Goal: Information Seeking & Learning: Learn about a topic

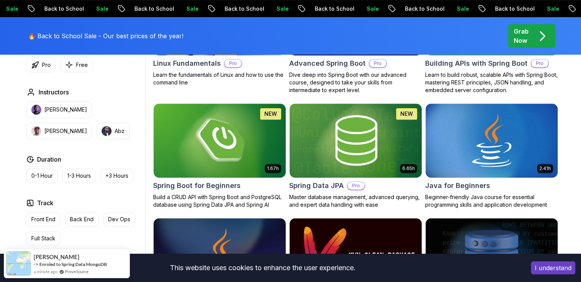
scroll to position [314, 0]
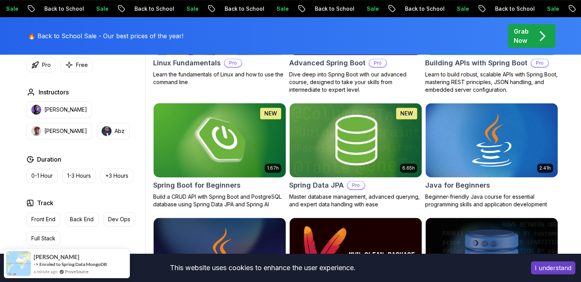
click at [212, 151] on img at bounding box center [219, 140] width 139 height 78
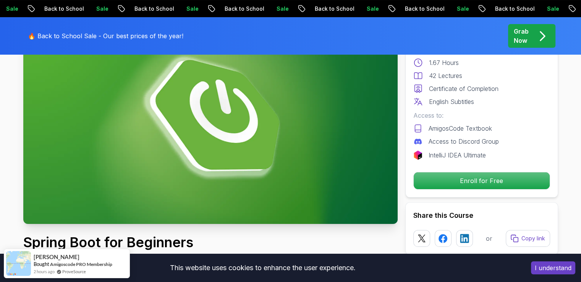
scroll to position [88, 0]
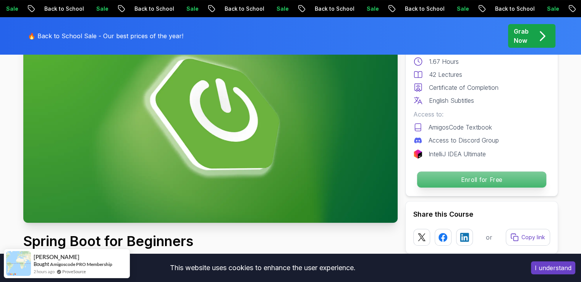
click at [461, 178] on p "Enroll for Free" at bounding box center [481, 180] width 129 height 16
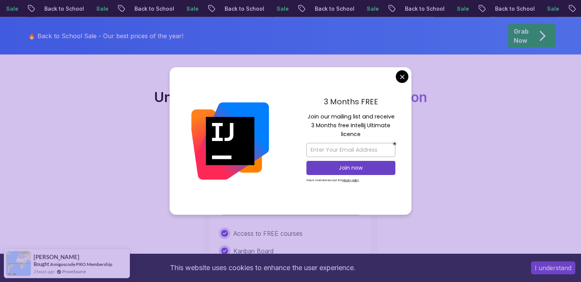
scroll to position [1553, 0]
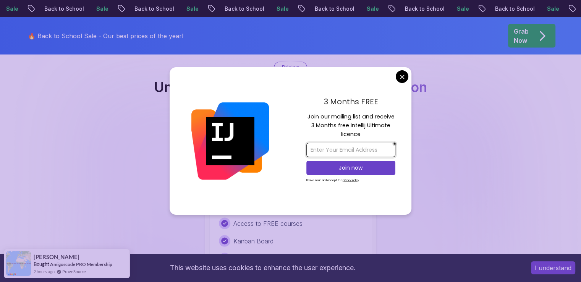
click at [337, 153] on input "email" at bounding box center [350, 150] width 89 height 14
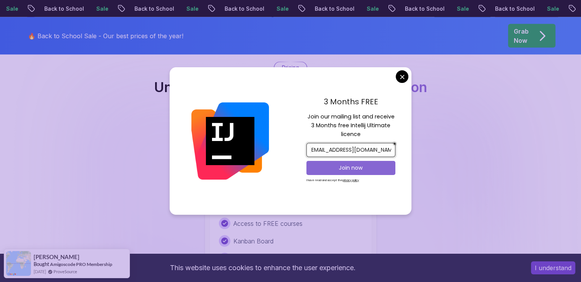
type input "[EMAIL_ADDRESS][DOMAIN_NAME]"
click at [347, 165] on p "Join now" at bounding box center [351, 168] width 72 height 8
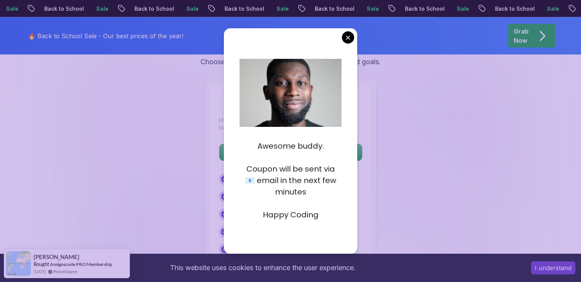
scroll to position [1597, 0]
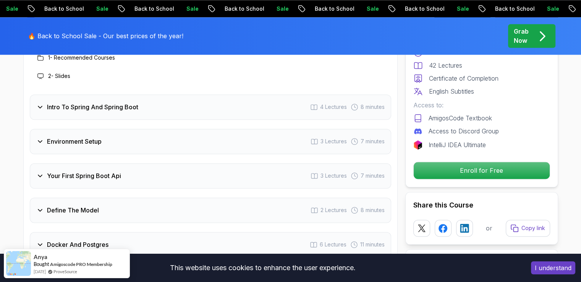
scroll to position [1020, 0]
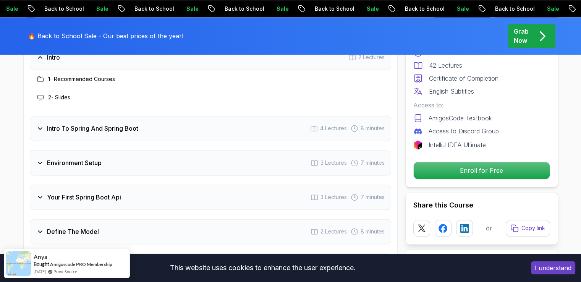
click at [550, 269] on button "I understand" at bounding box center [553, 267] width 44 height 13
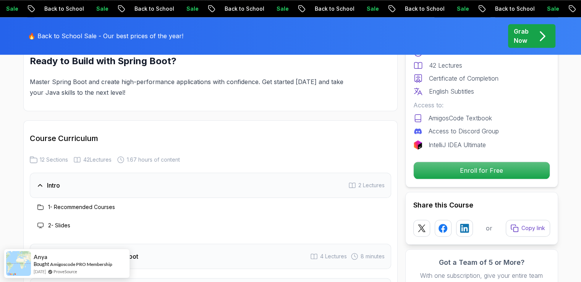
scroll to position [887, 0]
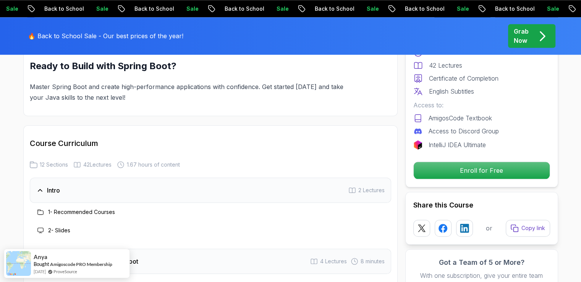
click at [69, 208] on h3 "1 - Recommended Courses" at bounding box center [81, 212] width 67 height 8
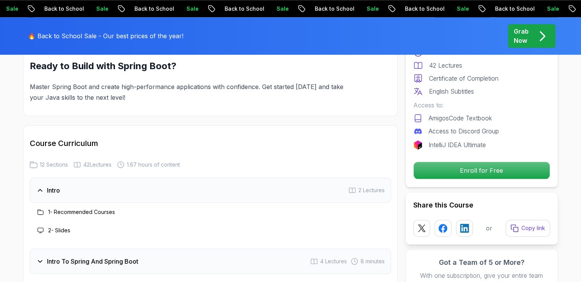
click at [55, 186] on h3 "Intro" at bounding box center [53, 190] width 13 height 9
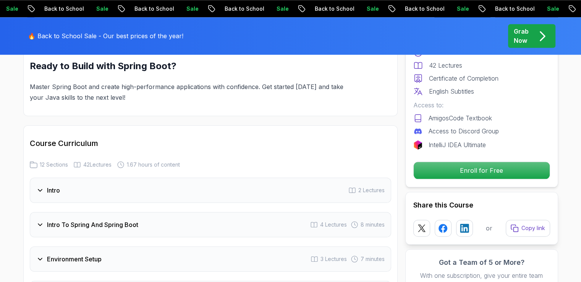
click at [55, 186] on h3 "Intro" at bounding box center [53, 190] width 13 height 9
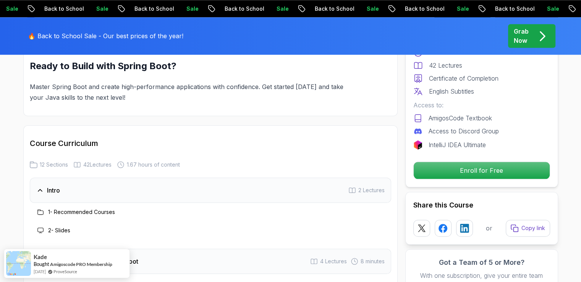
click at [372, 186] on span "2 Lectures" at bounding box center [371, 190] width 26 height 8
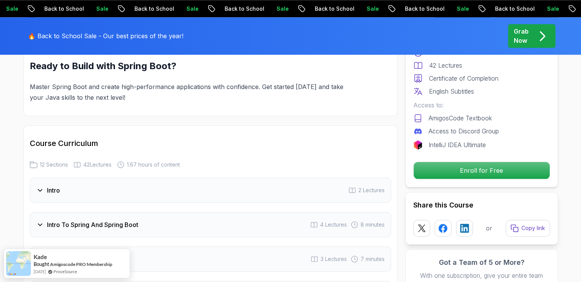
click at [372, 186] on span "2 Lectures" at bounding box center [371, 190] width 26 height 8
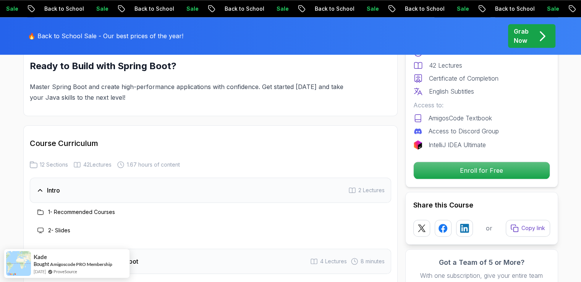
click at [107, 208] on h3 "1 - Recommended Courses" at bounding box center [81, 212] width 67 height 8
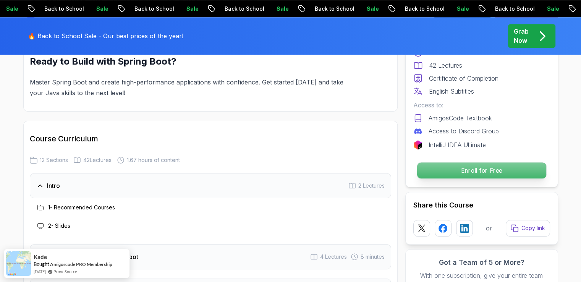
click at [452, 167] on p "Enroll for Free" at bounding box center [481, 170] width 129 height 16
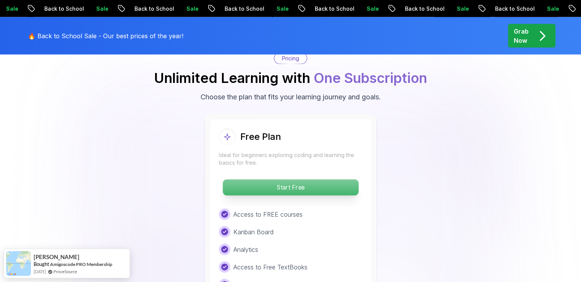
scroll to position [1565, 0]
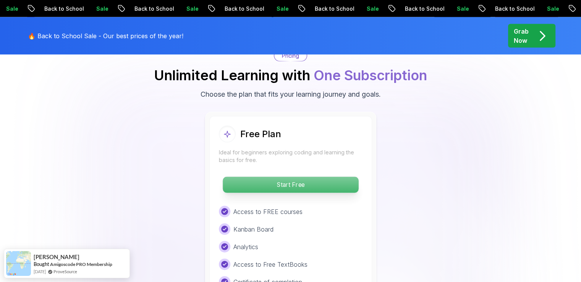
click at [292, 177] on p "Start Free" at bounding box center [291, 185] width 136 height 16
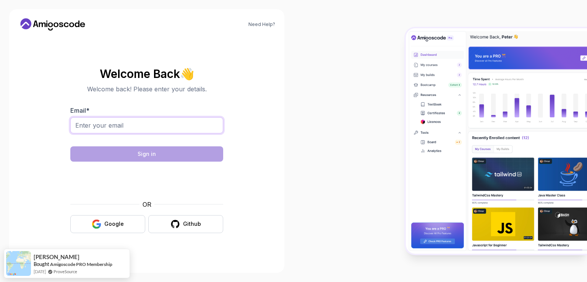
click at [123, 127] on input "Email *" at bounding box center [146, 125] width 153 height 16
type input "[EMAIL_ADDRESS][DOMAIN_NAME]"
click at [116, 162] on form "Email * [EMAIL_ADDRESS][DOMAIN_NAME] Sign in OR Google Github" at bounding box center [146, 169] width 153 height 127
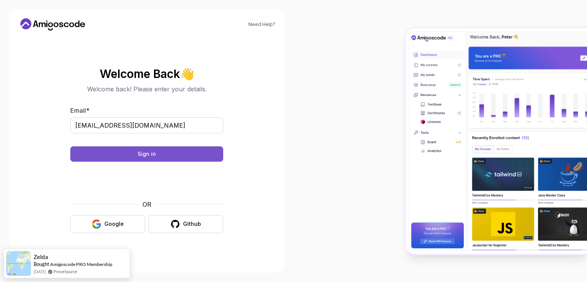
click at [140, 150] on div "Sign in" at bounding box center [147, 154] width 18 height 8
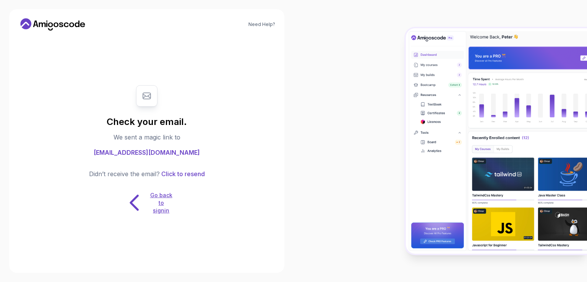
click at [169, 199] on p "Go back to signin" at bounding box center [161, 202] width 23 height 23
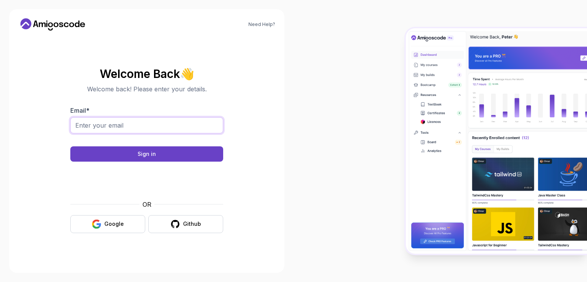
click at [141, 123] on input "Email *" at bounding box center [146, 125] width 153 height 16
type input "[EMAIL_ADDRESS][DOMAIN_NAME]"
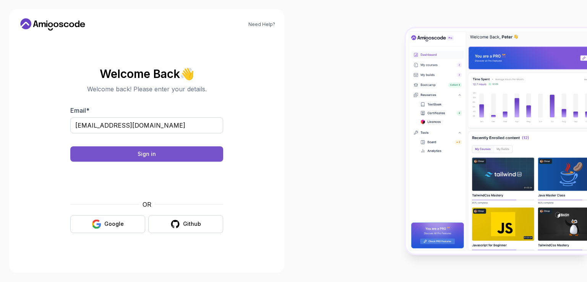
click at [172, 154] on button "Sign in" at bounding box center [146, 153] width 153 height 15
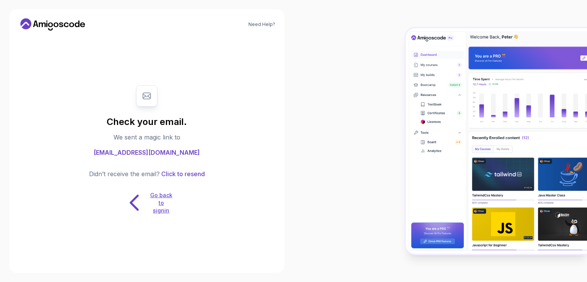
click at [159, 212] on p "Go back to signin" at bounding box center [161, 202] width 23 height 23
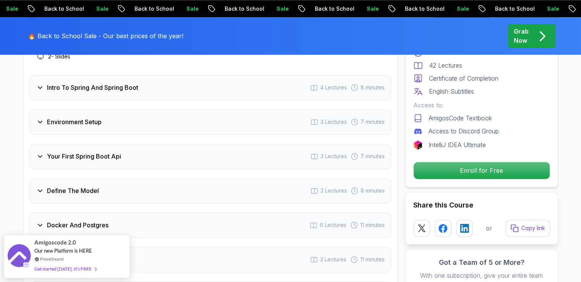
scroll to position [1070, 0]
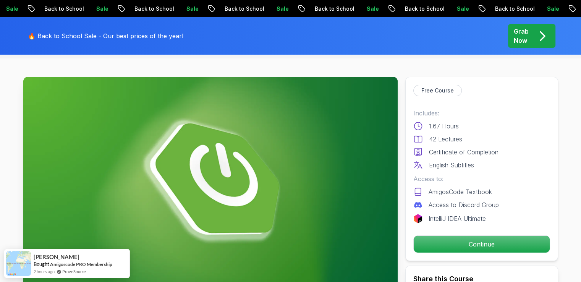
scroll to position [66, 0]
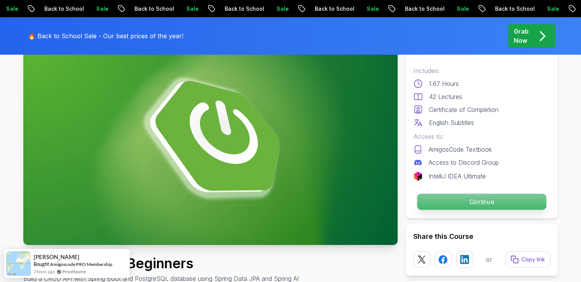
click at [490, 204] on p "Continue" at bounding box center [481, 202] width 129 height 16
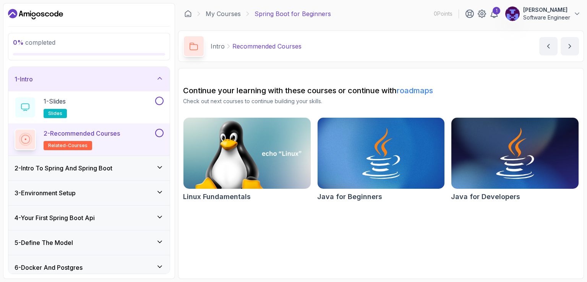
click at [96, 164] on h3 "2 - Intro To Spring And Spring Boot" at bounding box center [64, 168] width 98 height 9
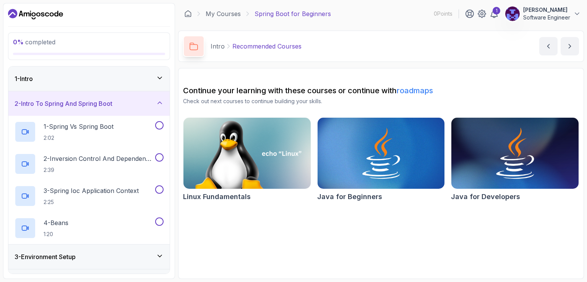
click at [159, 99] on icon at bounding box center [160, 103] width 8 height 8
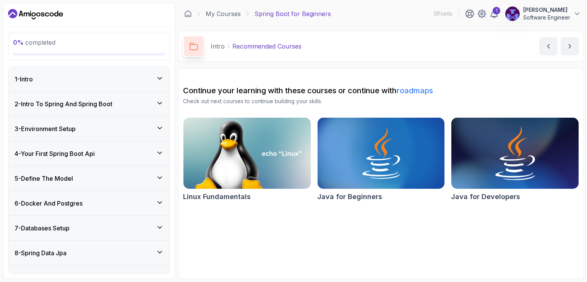
click at [500, 150] on img at bounding box center [514, 153] width 133 height 75
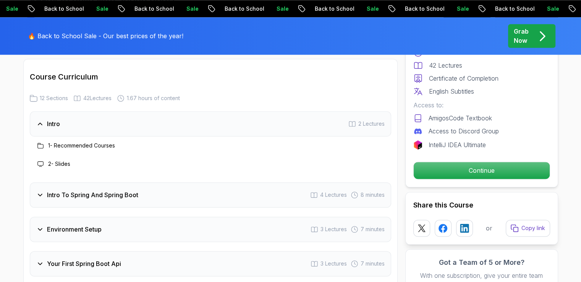
scroll to position [952, 0]
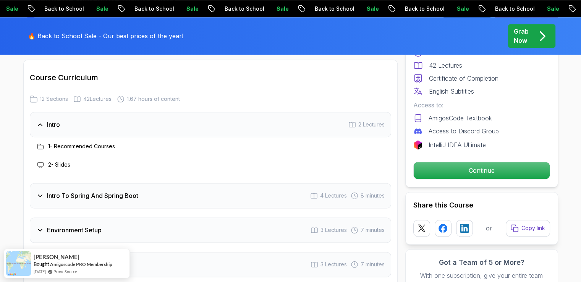
click at [42, 143] on icon at bounding box center [40, 146] width 6 height 6
click at [104, 191] on h3 "Intro To Spring And Spring Boot" at bounding box center [92, 195] width 91 height 9
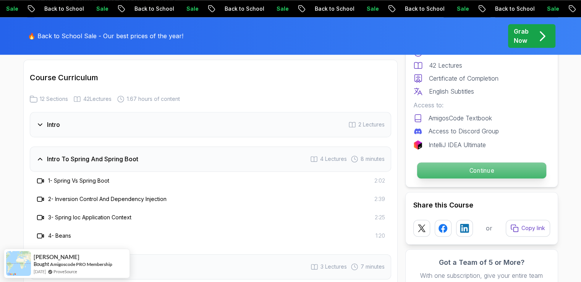
click at [471, 173] on p "Continue" at bounding box center [481, 170] width 129 height 16
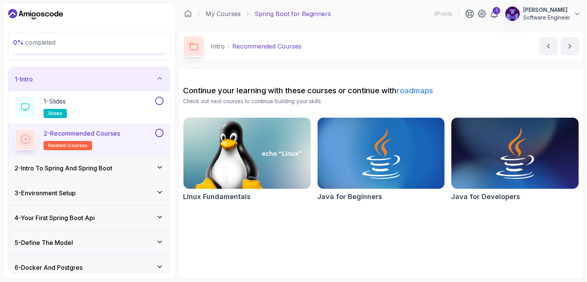
click at [70, 145] on span "related-courses" at bounding box center [67, 146] width 39 height 6
click at [57, 98] on p "1 - Slides" at bounding box center [55, 101] width 22 height 9
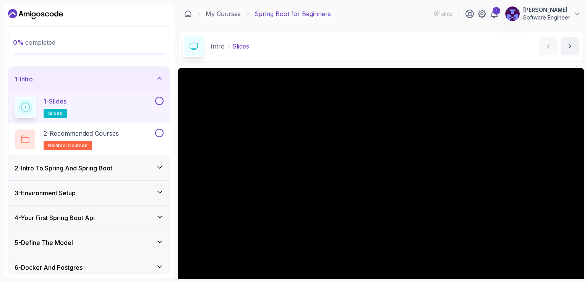
click at [159, 97] on button at bounding box center [159, 101] width 8 height 8
click at [159, 133] on button at bounding box center [159, 133] width 8 height 8
click at [160, 102] on icon at bounding box center [159, 101] width 7 height 8
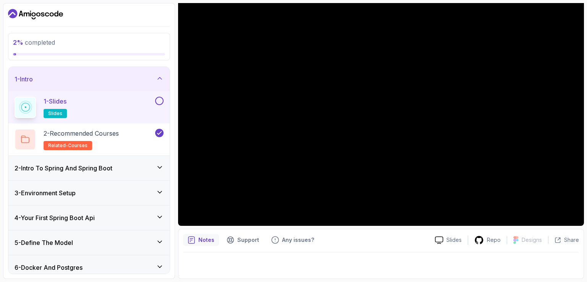
click at [158, 99] on button at bounding box center [159, 101] width 8 height 8
click at [157, 131] on icon at bounding box center [159, 133] width 7 height 8
click at [94, 135] on p "2 - Recommended Courses" at bounding box center [81, 133] width 75 height 9
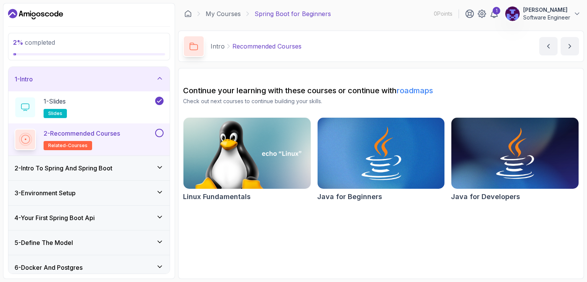
click at [397, 170] on img at bounding box center [380, 153] width 133 height 75
click at [139, 164] on div "2 - Intro To Spring And Spring Boot" at bounding box center [89, 168] width 149 height 9
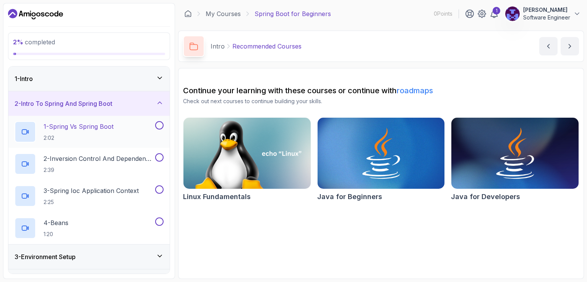
click at [105, 125] on p "1 - Spring Vs Spring Boot" at bounding box center [79, 126] width 70 height 9
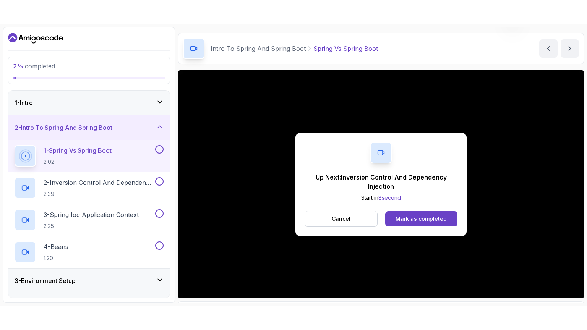
scroll to position [53, 0]
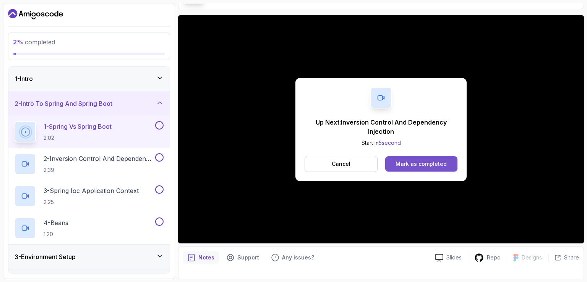
click at [411, 163] on div "Mark as completed" at bounding box center [421, 164] width 51 height 8
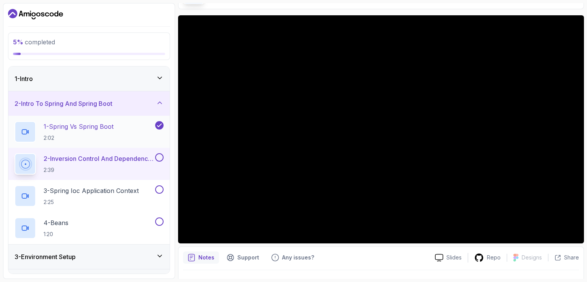
click at [113, 131] on h2 "1 - Spring Vs Spring Boot 2:02" at bounding box center [79, 132] width 70 height 20
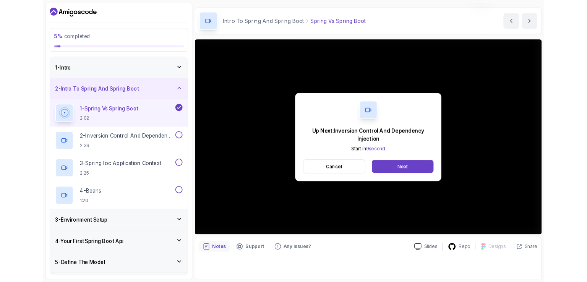
scroll to position [53, 0]
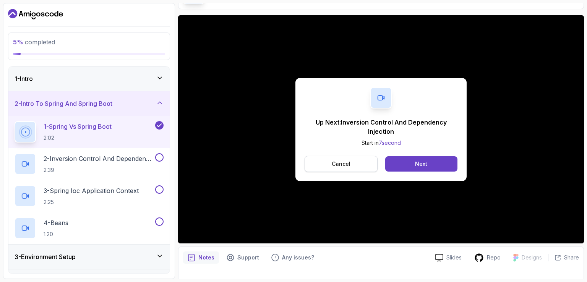
click at [344, 165] on p "Cancel" at bounding box center [341, 164] width 19 height 8
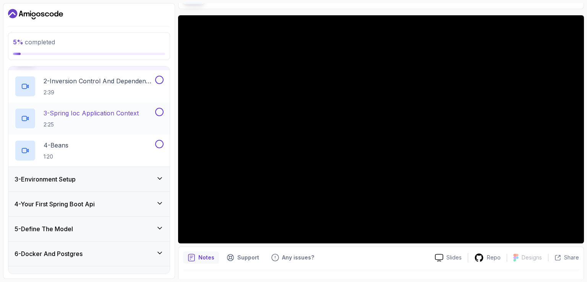
scroll to position [102, 0]
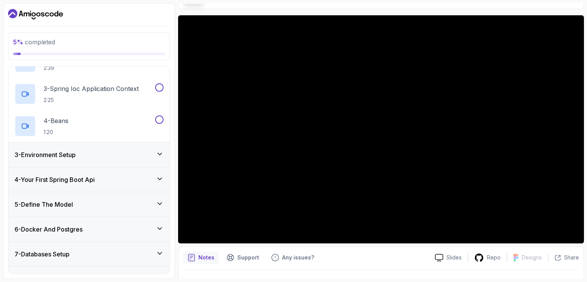
click at [113, 157] on div "3 - Environment Setup" at bounding box center [89, 154] width 149 height 9
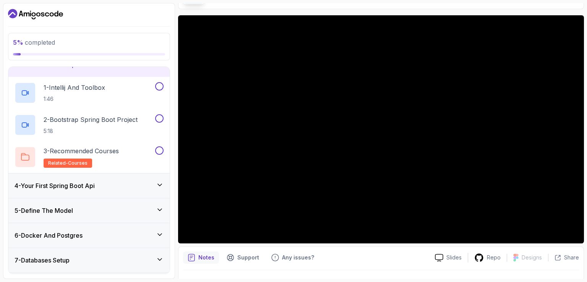
scroll to position [64, 0]
click at [155, 181] on div "4 - Your First Spring Boot Api" at bounding box center [89, 185] width 149 height 9
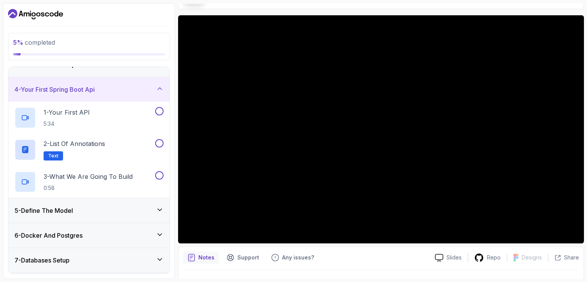
click at [159, 206] on icon at bounding box center [160, 210] width 8 height 8
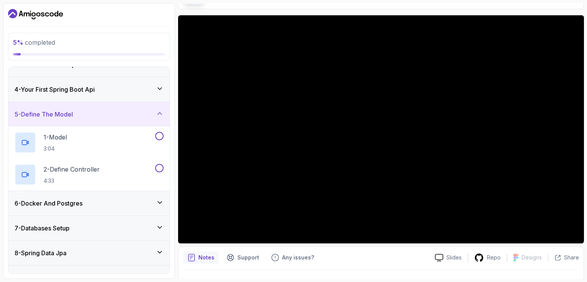
click at [140, 204] on div "6 - Docker And Postgres" at bounding box center [89, 203] width 149 height 9
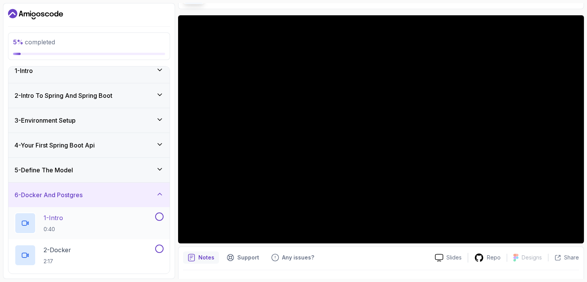
scroll to position [0, 0]
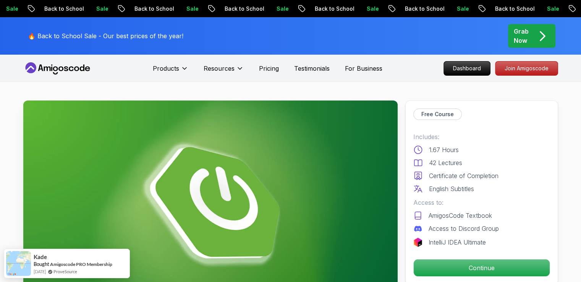
click at [225, 62] on div "Resources" at bounding box center [224, 68] width 40 height 15
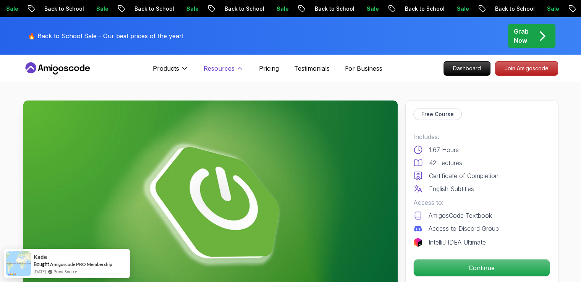
click at [228, 70] on p "Resources" at bounding box center [219, 68] width 31 height 9
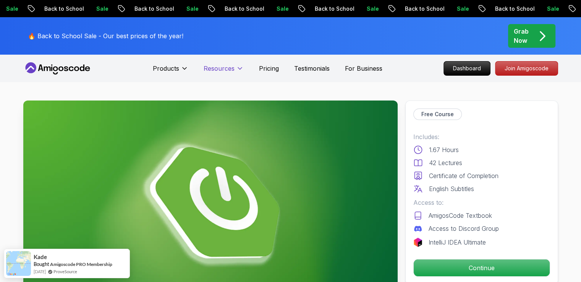
click at [228, 70] on p "Resources" at bounding box center [219, 68] width 31 height 9
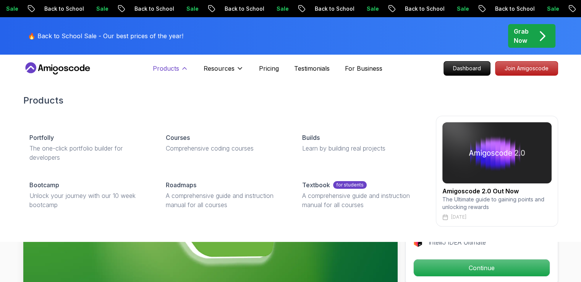
click at [168, 68] on p "Products" at bounding box center [166, 68] width 26 height 9
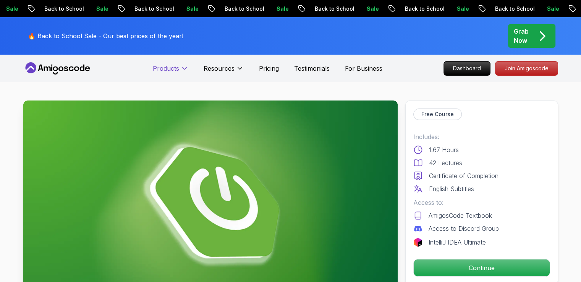
click at [168, 68] on p "Products" at bounding box center [166, 68] width 26 height 9
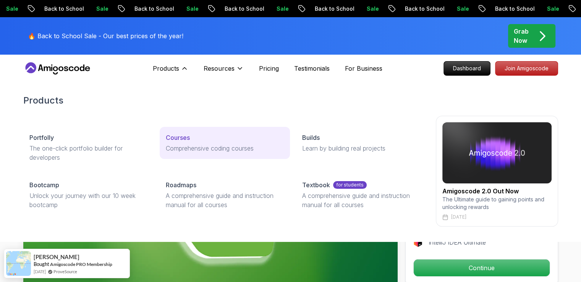
click at [180, 134] on p "Courses" at bounding box center [178, 137] width 24 height 9
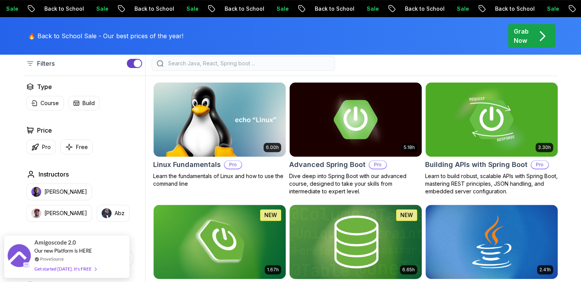
scroll to position [221, 0]
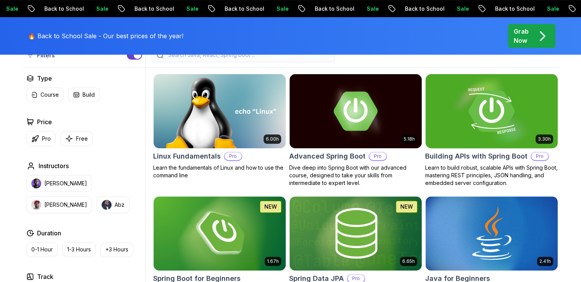
click at [517, 135] on img at bounding box center [491, 111] width 139 height 78
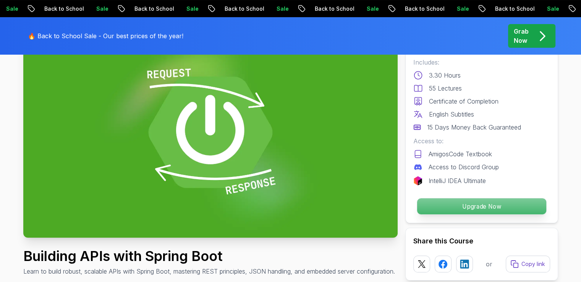
click at [467, 207] on p "Upgrade Now" at bounding box center [481, 206] width 129 height 16
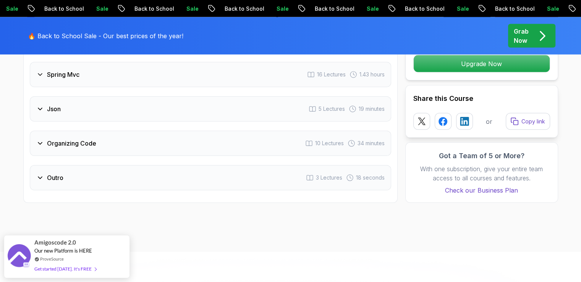
scroll to position [1438, 0]
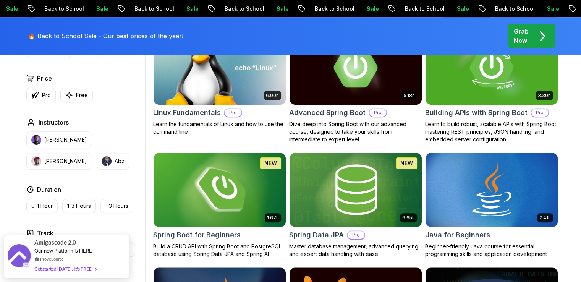
scroll to position [268, 0]
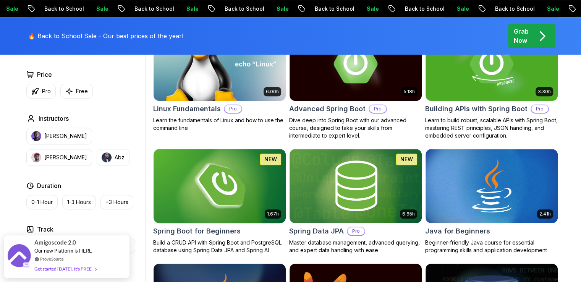
click at [246, 179] on img at bounding box center [219, 186] width 139 height 78
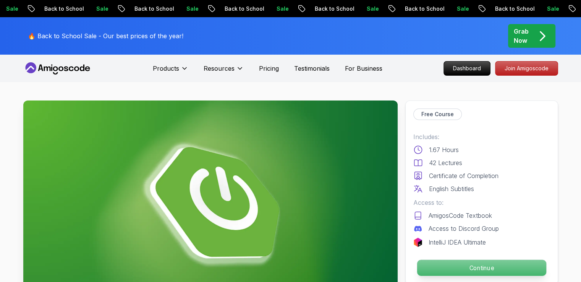
click at [449, 270] on p "Continue" at bounding box center [481, 268] width 129 height 16
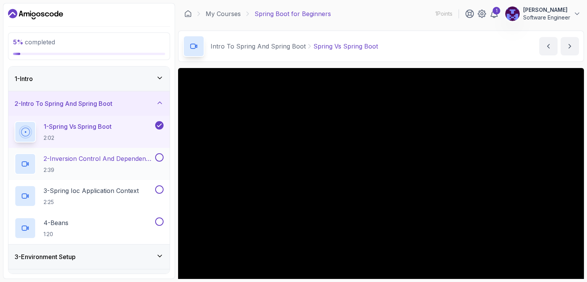
click at [109, 164] on h2 "2 - Inversion Control And Dependency Injection 2:39" at bounding box center [99, 164] width 110 height 20
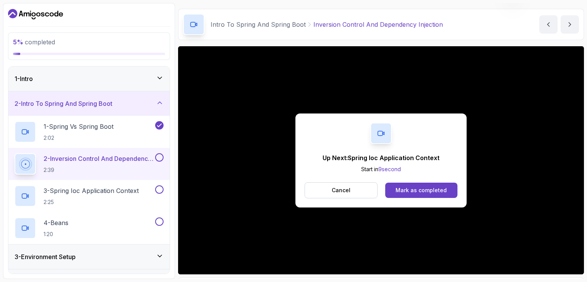
scroll to position [70, 0]
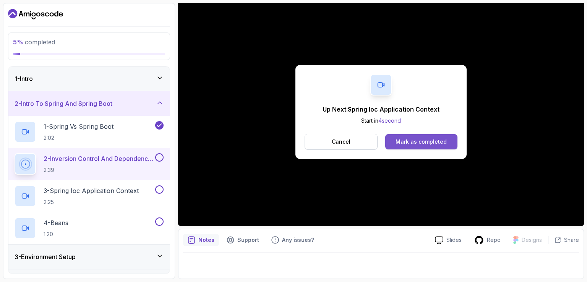
click at [430, 135] on button "Mark as completed" at bounding box center [421, 141] width 72 height 15
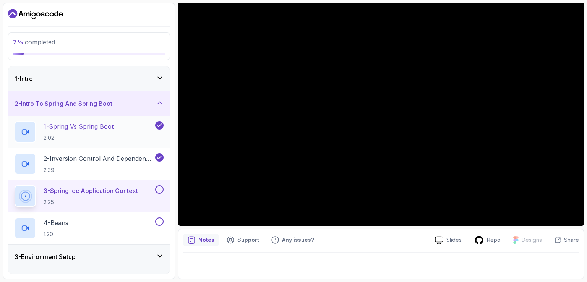
click at [128, 135] on div "1 - Spring Vs Spring Boot 2:02" at bounding box center [84, 131] width 139 height 21
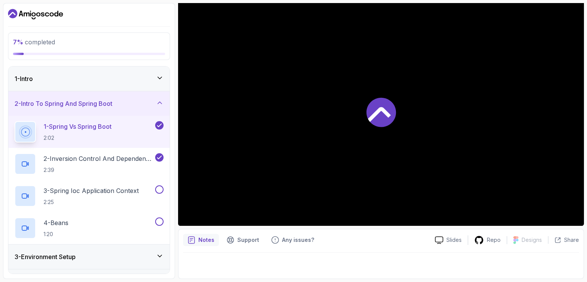
click at [15, 121] on button "1 - Spring Vs Spring Boot 2:02" at bounding box center [89, 131] width 149 height 21
click at [93, 195] on h2 "3 - Spring Ioc Application Context 2:25" at bounding box center [91, 196] width 95 height 20
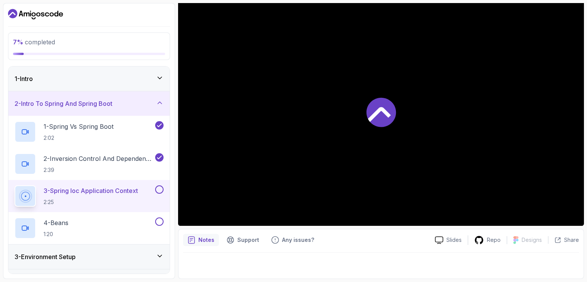
click at [15, 185] on button "3 - Spring Ioc Application Context 2:25" at bounding box center [89, 195] width 149 height 21
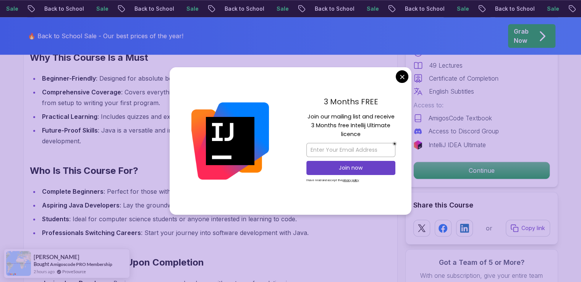
scroll to position [741, 0]
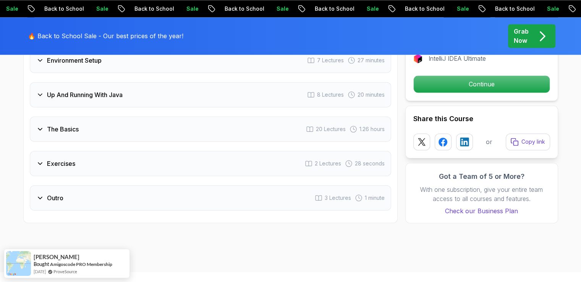
scroll to position [1306, 0]
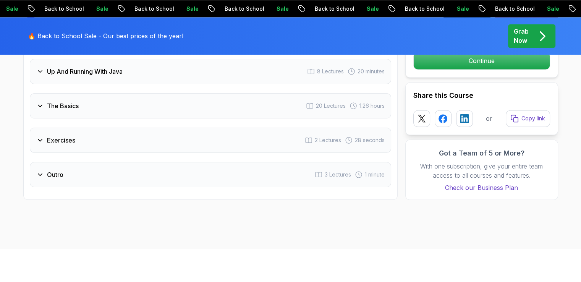
click at [259, 128] on div "Exercises 2 Lectures 28 seconds" at bounding box center [210, 140] width 361 height 25
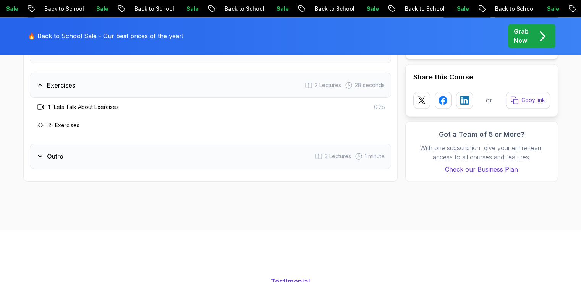
scroll to position [1251, 0]
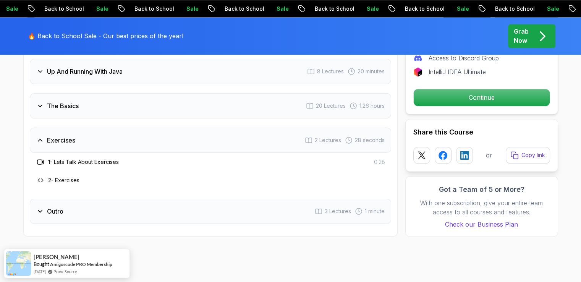
click at [70, 177] on h3 "2 - Exercises" at bounding box center [63, 181] width 31 height 8
click at [128, 199] on div "Outro 3 Lectures 1 minute" at bounding box center [210, 211] width 361 height 25
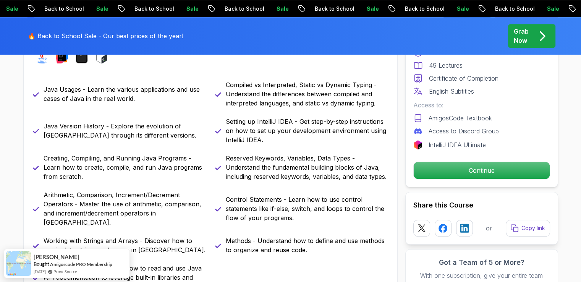
scroll to position [362, 0]
